Goal: Use online tool/utility: Utilize a website feature to perform a specific function

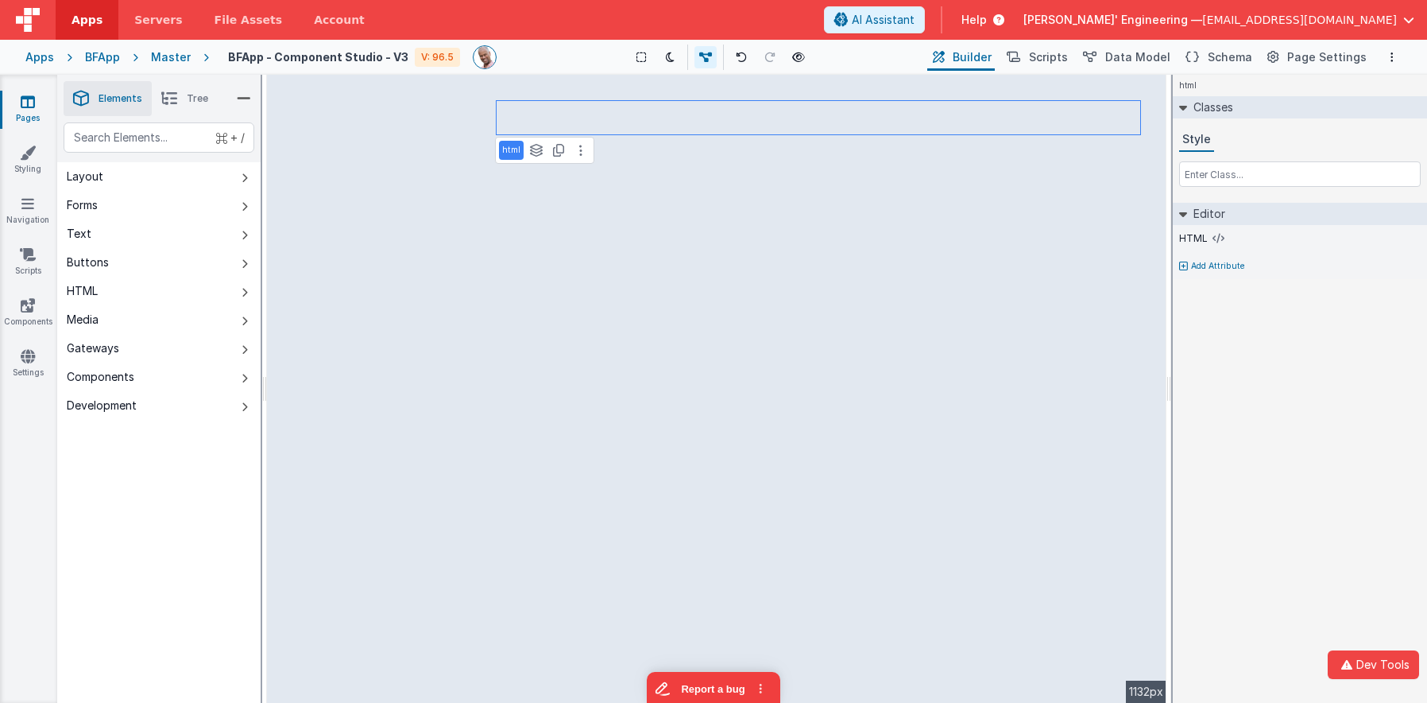
click at [179, 96] on li "Tree" at bounding box center [185, 98] width 66 height 35
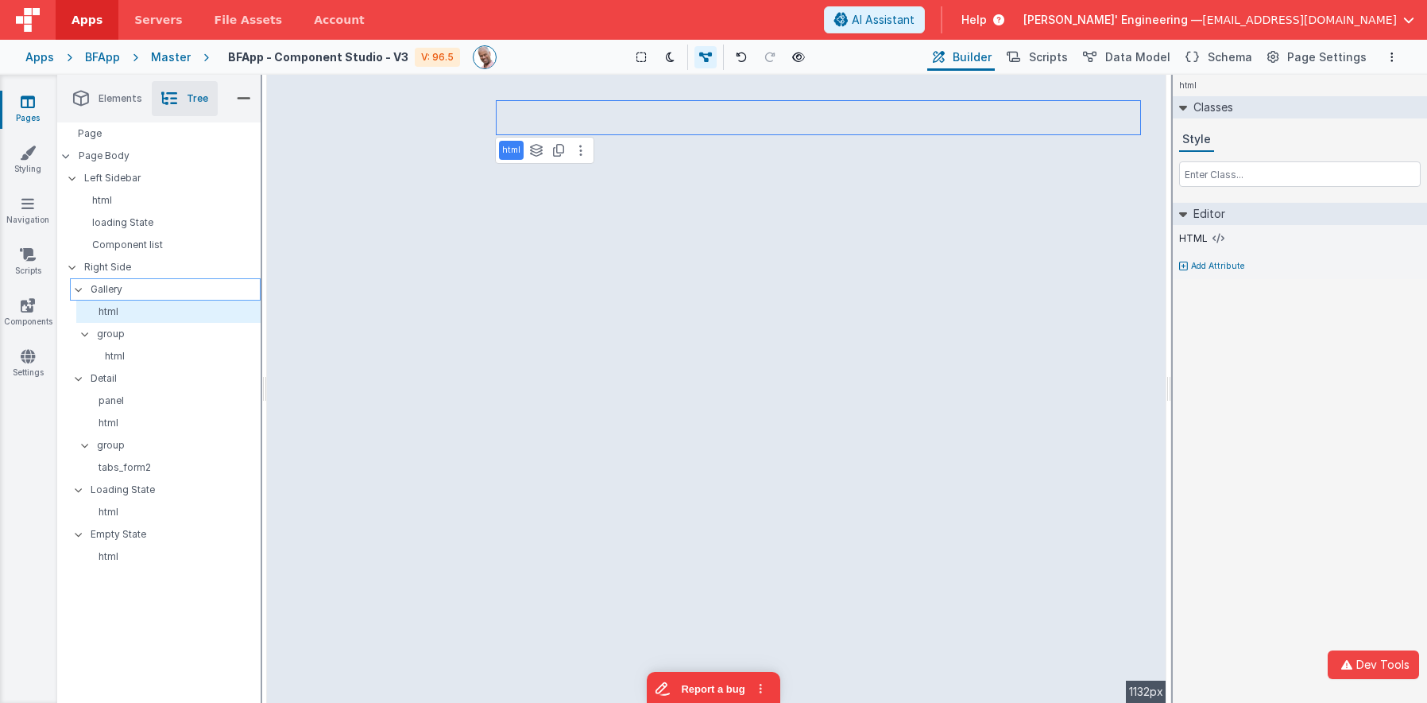
click at [114, 291] on p "Gallery" at bounding box center [175, 289] width 169 height 17
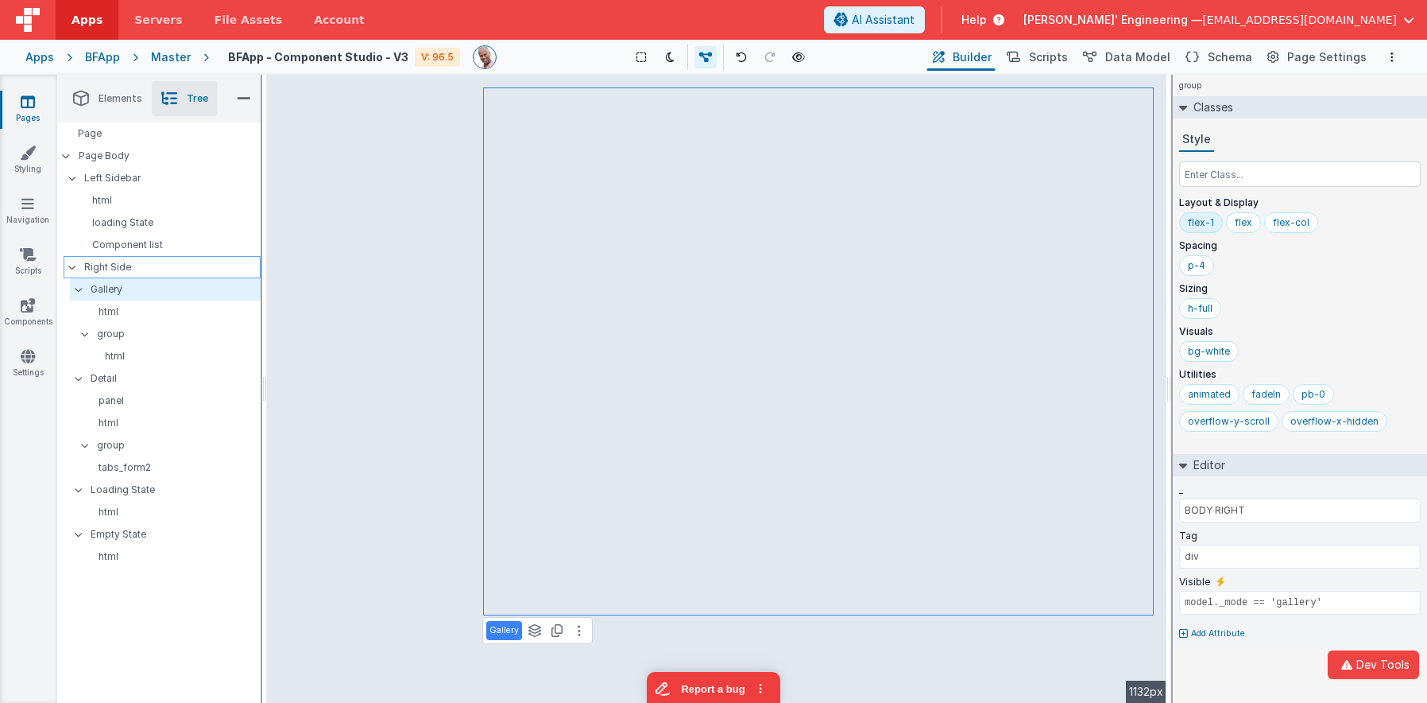
click at [112, 261] on p "Right Side" at bounding box center [172, 266] width 176 height 17
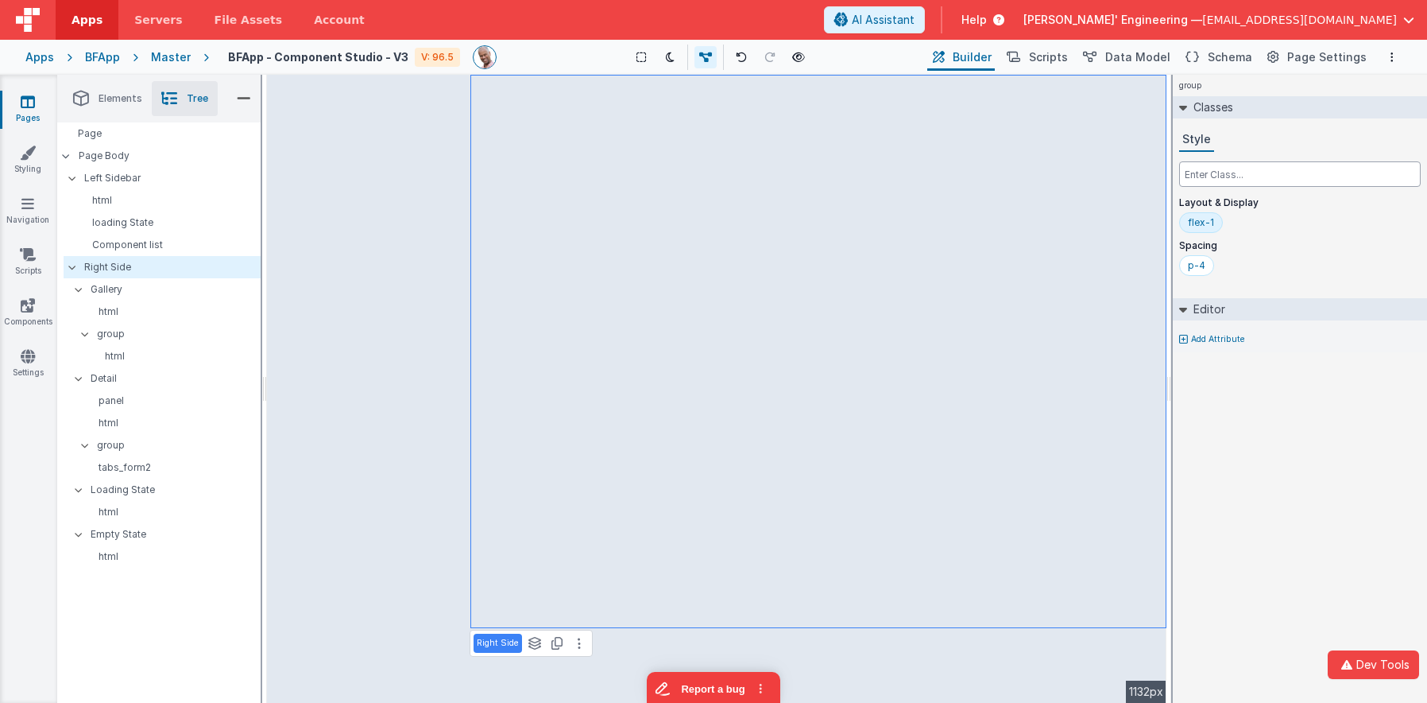
click at [1222, 179] on input "text" at bounding box center [1300, 173] width 242 height 25
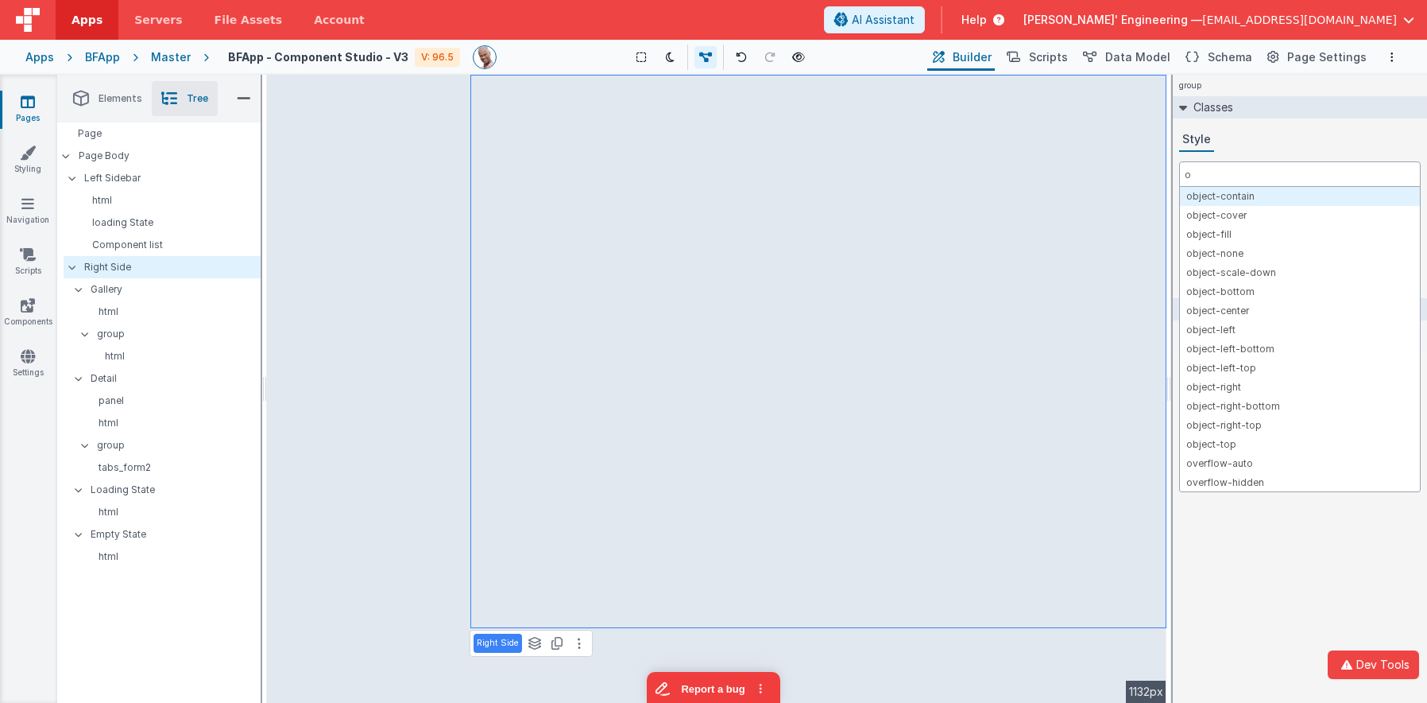
type input "ov"
type input "over"
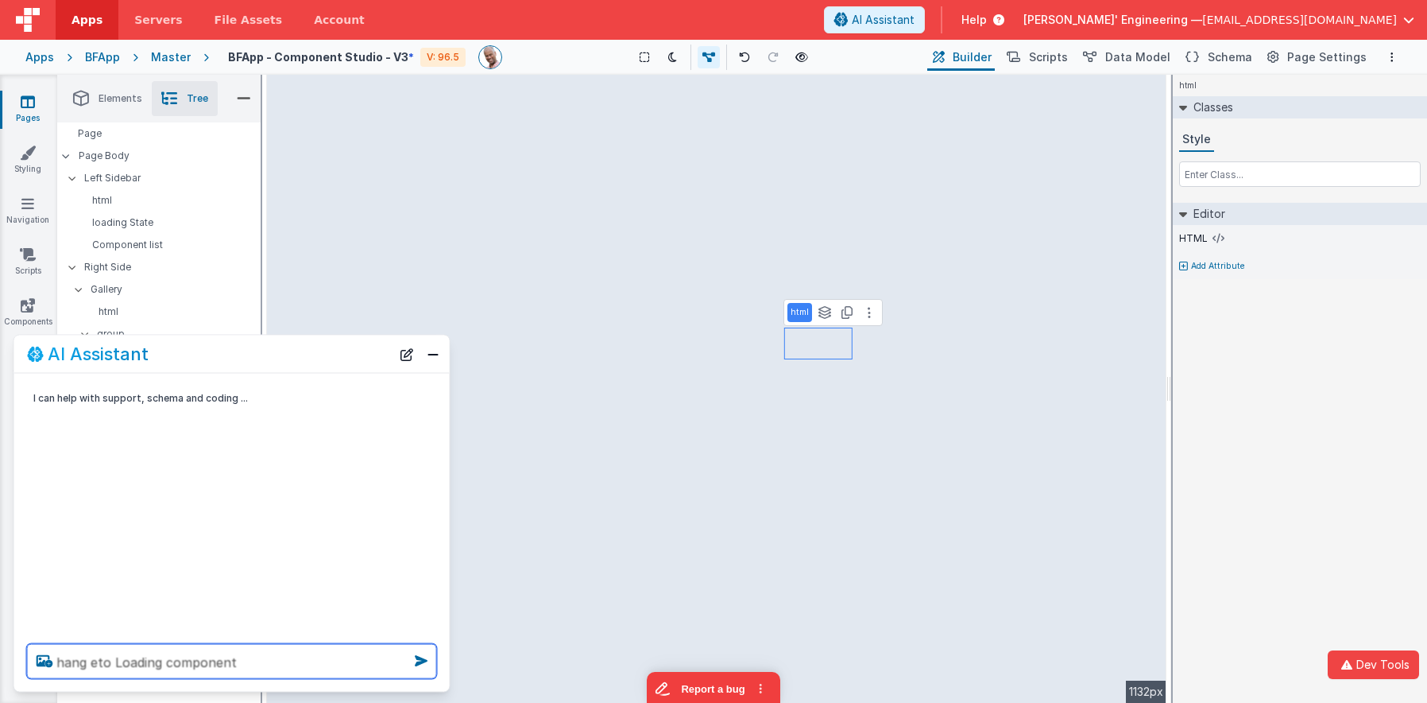
type textarea "hang eto Loading component"
